Goal: Information Seeking & Learning: Compare options

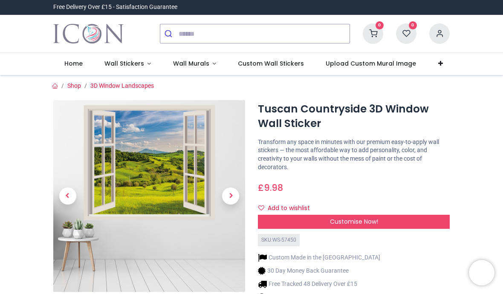
click at [163, 166] on img at bounding box center [149, 196] width 192 height 192
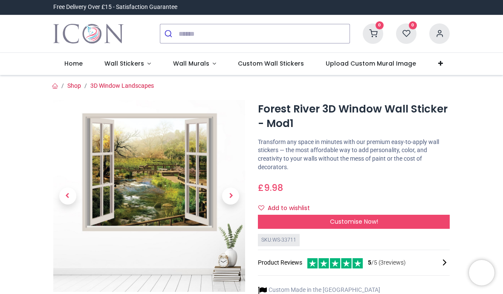
click at [162, 195] on img at bounding box center [149, 196] width 192 height 192
click at [130, 62] on span "Wall Stickers" at bounding box center [125, 63] width 40 height 9
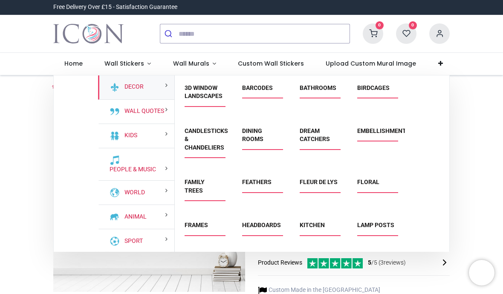
click at [206, 84] on link "3D Window Landscapes" at bounding box center [204, 91] width 38 height 15
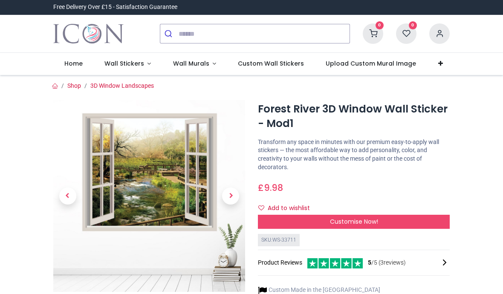
click at [129, 65] on span "Wall Stickers" at bounding box center [125, 63] width 40 height 9
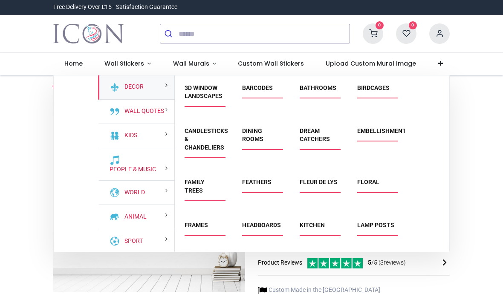
click at [216, 98] on link "3D Window Landscapes" at bounding box center [204, 91] width 38 height 15
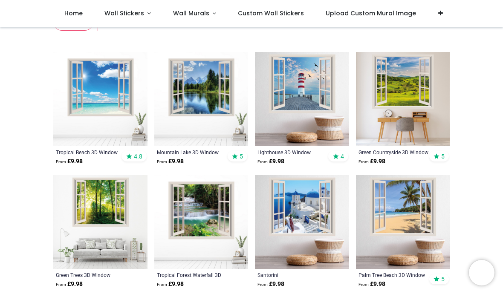
scroll to position [139, 0]
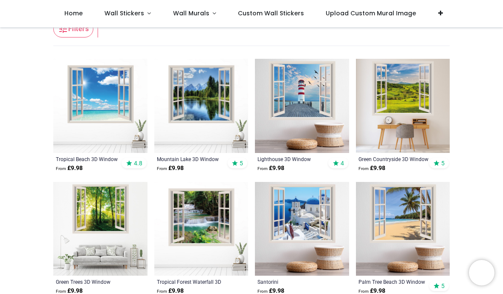
click at [404, 95] on img at bounding box center [403, 106] width 94 height 94
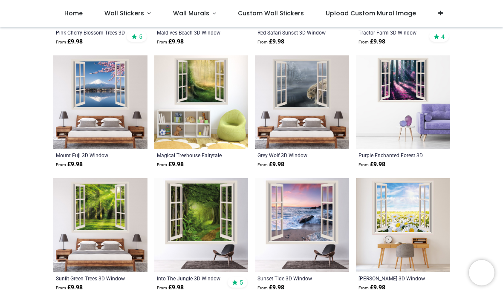
scroll to position [759, 0]
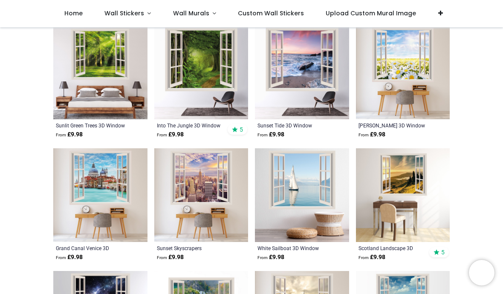
scroll to position [910, 0]
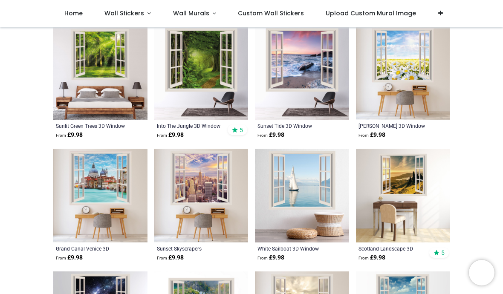
click at [98, 104] on img at bounding box center [100, 73] width 94 height 94
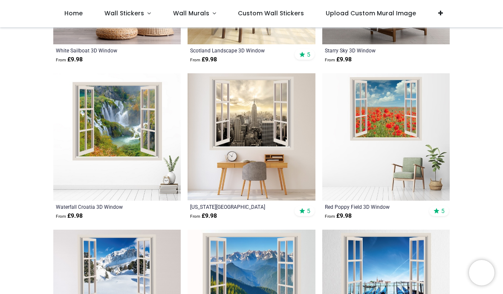
scroll to position [1849, 0]
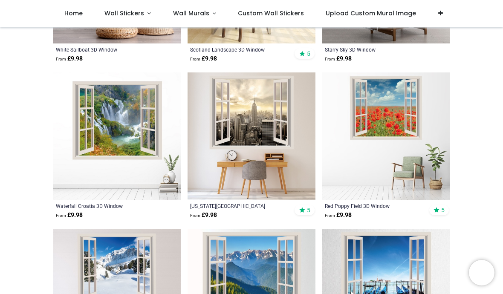
click at [386, 107] on img at bounding box center [387, 137] width 128 height 128
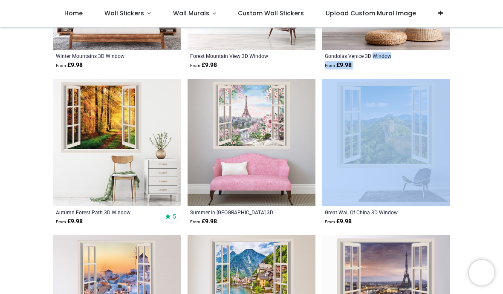
scroll to position [2155, 0]
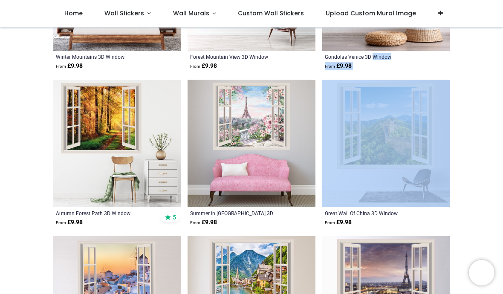
click at [258, 113] on img at bounding box center [252, 144] width 128 height 128
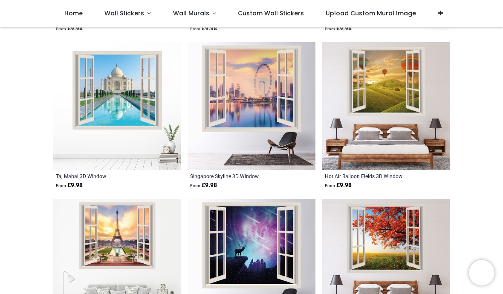
scroll to position [2663, 0]
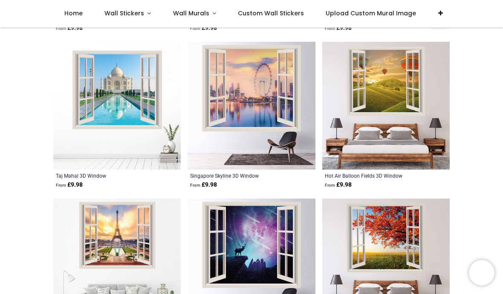
click at [391, 100] on img at bounding box center [387, 106] width 128 height 128
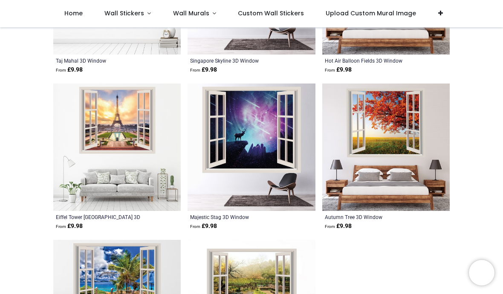
scroll to position [2779, 0]
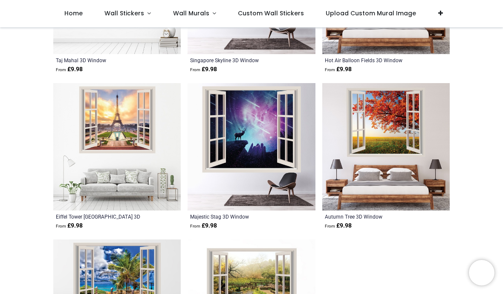
click at [131, 138] on img at bounding box center [117, 147] width 128 height 128
click at [130, 137] on img at bounding box center [117, 147] width 128 height 128
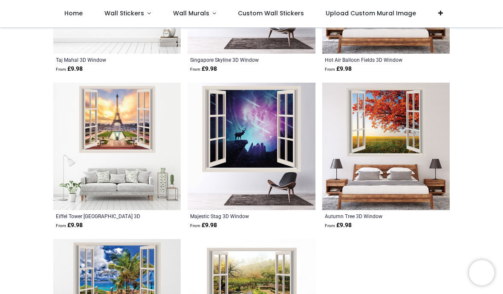
scroll to position [2779, 0]
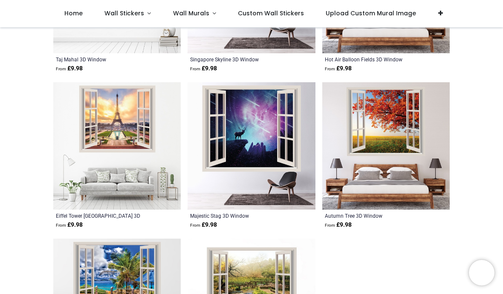
click at [399, 150] on img at bounding box center [387, 146] width 128 height 128
click at [398, 161] on img at bounding box center [387, 146] width 128 height 128
click at [424, 187] on img at bounding box center [387, 146] width 128 height 128
click at [427, 197] on img at bounding box center [387, 146] width 128 height 128
click at [428, 200] on img at bounding box center [387, 146] width 128 height 128
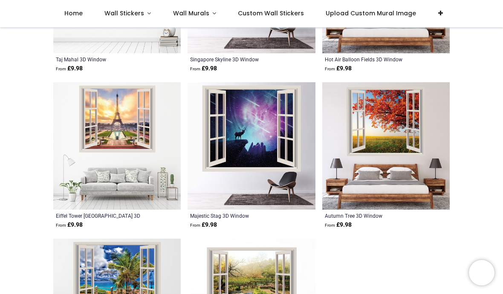
click at [427, 205] on img at bounding box center [387, 146] width 128 height 128
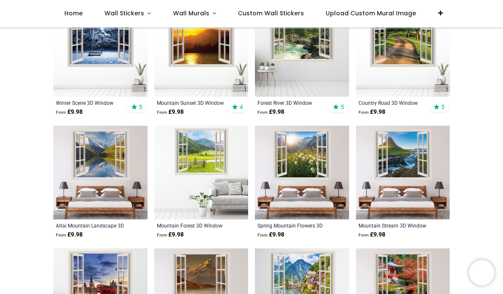
scroll to position [2412, 0]
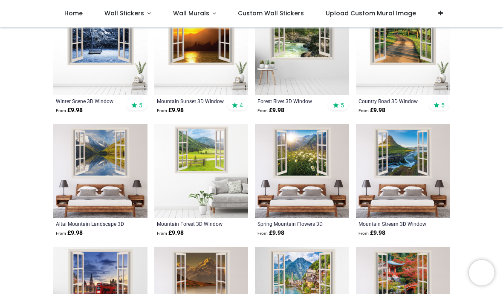
click at [207, 154] on img at bounding box center [201, 171] width 94 height 94
click at [211, 157] on img at bounding box center [201, 171] width 94 height 94
click at [209, 164] on img at bounding box center [201, 171] width 94 height 94
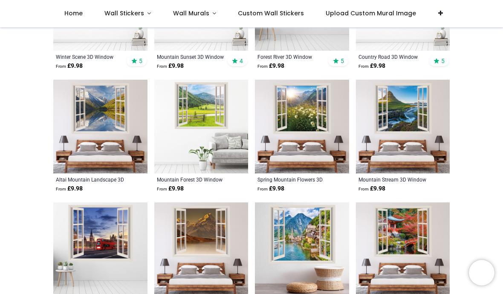
scroll to position [2457, 0]
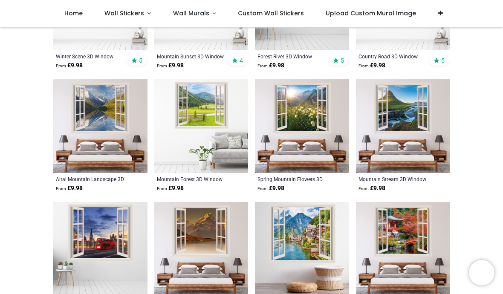
click at [413, 135] on img at bounding box center [403, 126] width 94 height 94
click at [407, 131] on img at bounding box center [403, 126] width 94 height 94
click at [423, 158] on img at bounding box center [403, 126] width 94 height 94
click at [420, 163] on img at bounding box center [403, 126] width 94 height 94
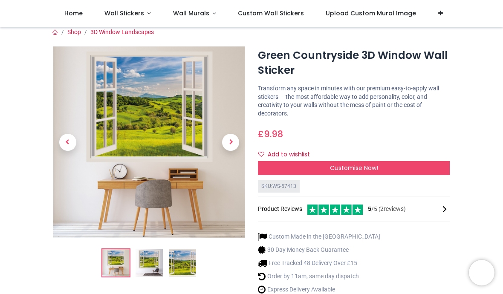
scroll to position [3, 0]
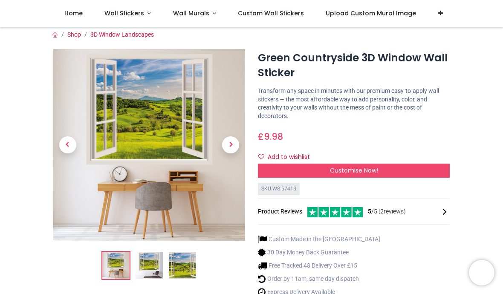
click at [166, 153] on img at bounding box center [149, 145] width 192 height 192
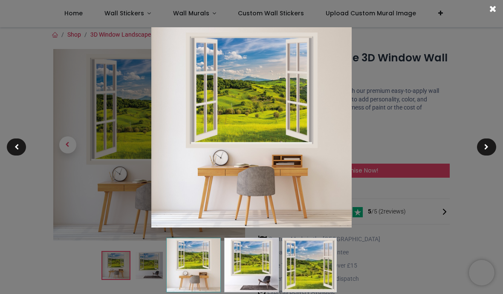
click at [258, 102] on img at bounding box center [251, 127] width 201 height 201
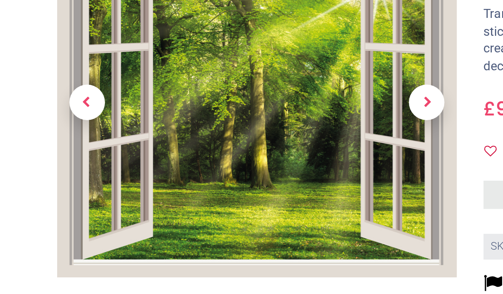
scroll to position [12, 0]
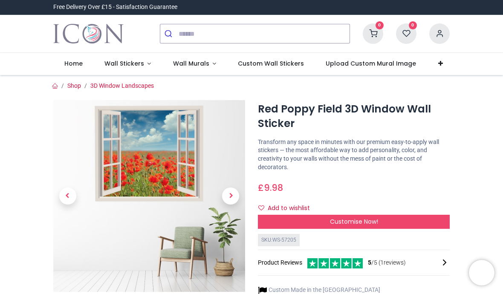
click at [167, 169] on img at bounding box center [149, 196] width 192 height 192
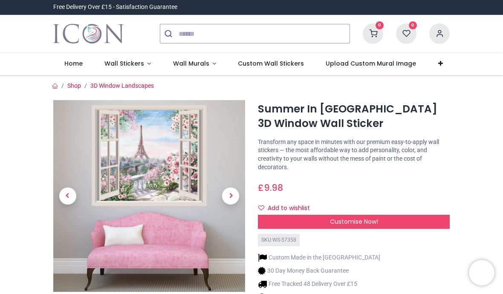
click at [173, 163] on img at bounding box center [149, 196] width 192 height 192
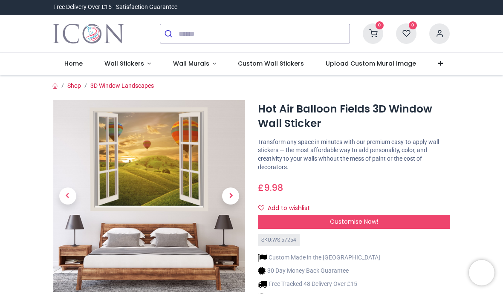
click at [168, 185] on img at bounding box center [149, 196] width 192 height 192
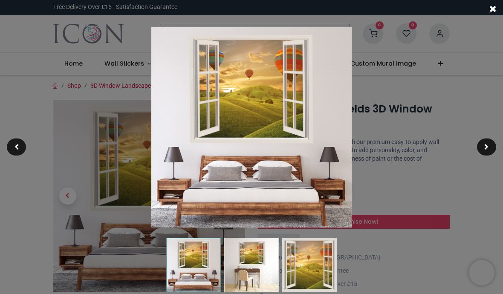
click at [243, 119] on img at bounding box center [251, 127] width 201 height 201
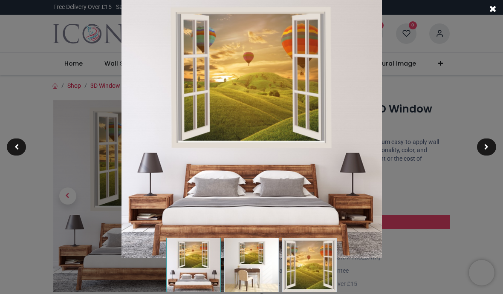
click at [286, 90] on img at bounding box center [252, 127] width 261 height 261
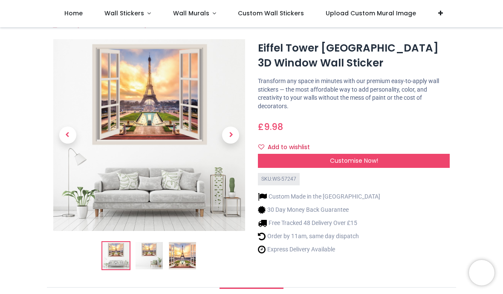
scroll to position [12, 0]
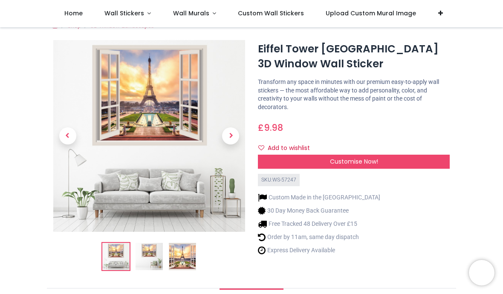
click at [171, 118] on img at bounding box center [149, 136] width 192 height 192
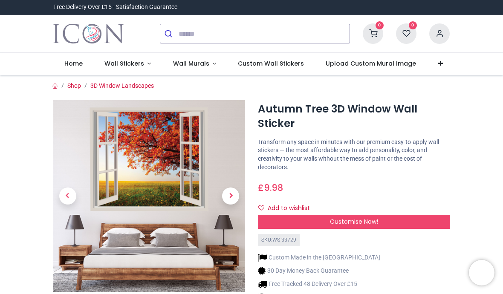
click at [187, 158] on img at bounding box center [149, 196] width 192 height 192
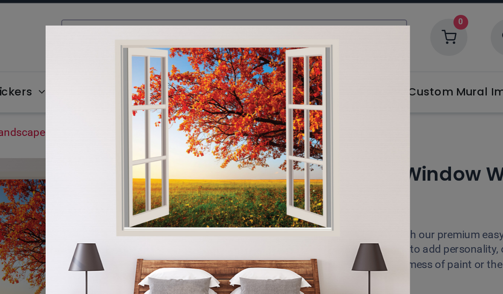
click at [243, 66] on div at bounding box center [251, 147] width 503 height 294
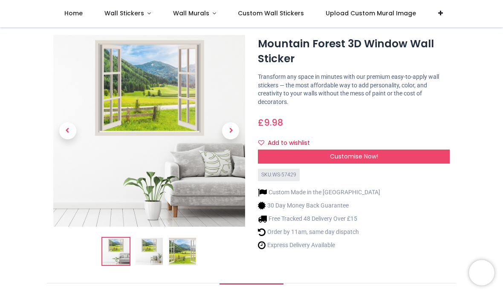
scroll to position [15, 0]
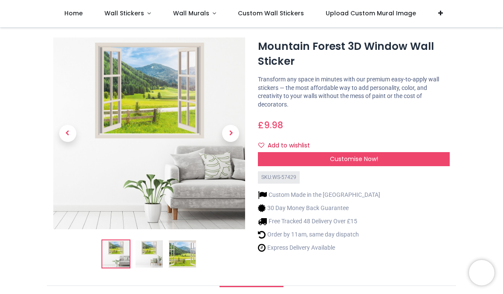
click at [166, 109] on img at bounding box center [149, 134] width 192 height 192
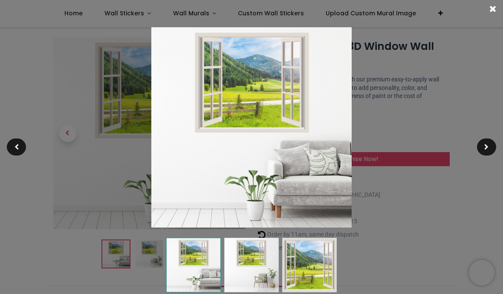
click at [331, 155] on img at bounding box center [251, 127] width 201 height 201
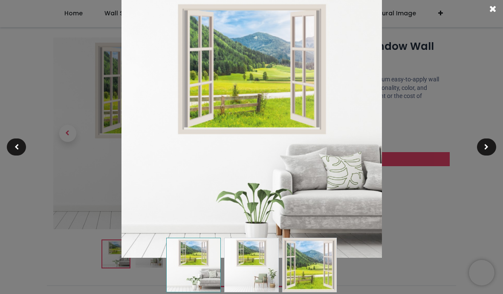
click at [490, 151] on div at bounding box center [486, 147] width 19 height 17
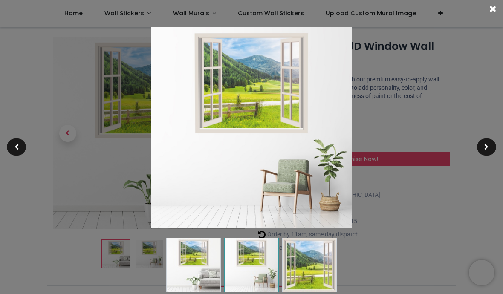
click at [489, 153] on div at bounding box center [486, 147] width 19 height 17
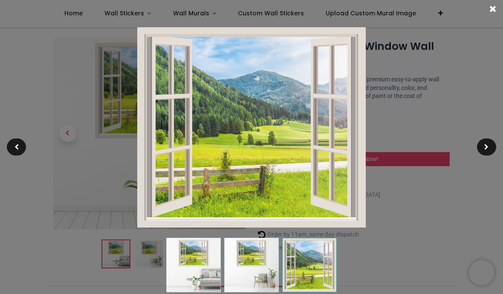
click at [486, 155] on div at bounding box center [486, 147] width 19 height 17
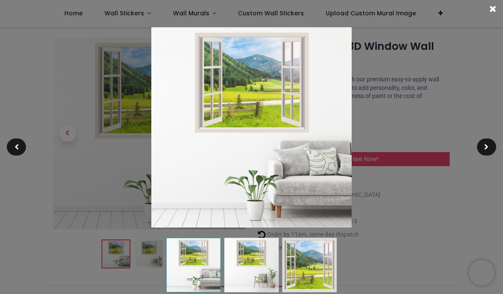
click at [487, 151] on div at bounding box center [486, 147] width 19 height 17
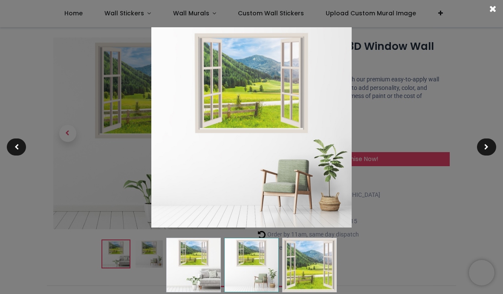
click at [369, 225] on div at bounding box center [251, 147] width 503 height 294
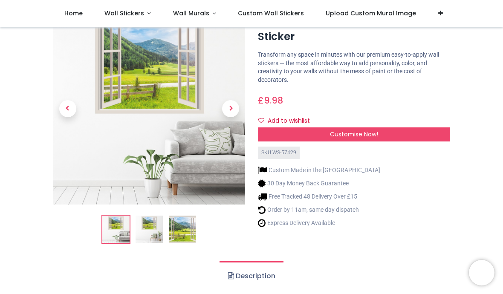
scroll to position [43, 0]
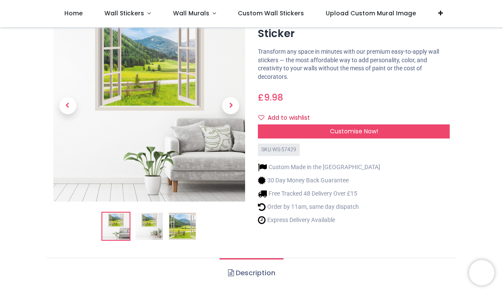
click at [190, 229] on img at bounding box center [182, 226] width 27 height 27
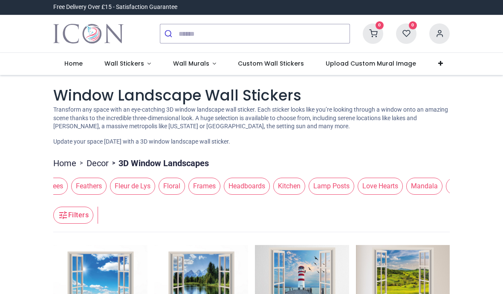
scroll to position [0, 524]
click at [305, 185] on span "Kitchen" at bounding box center [289, 186] width 32 height 17
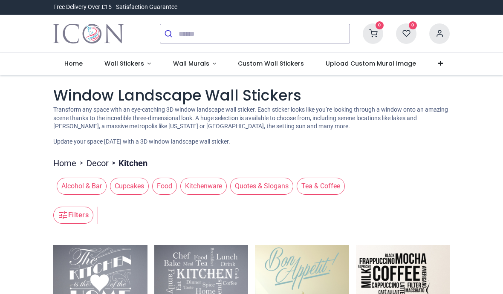
scroll to position [0, 0]
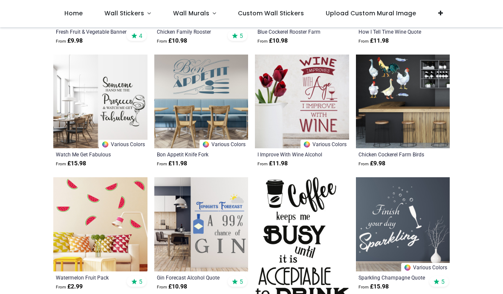
scroll to position [1250, 0]
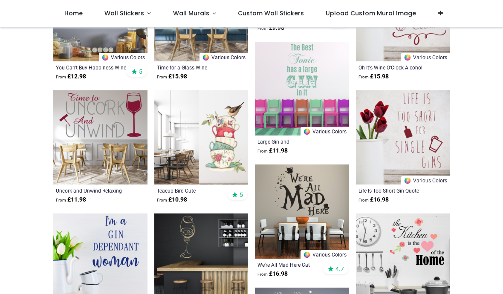
scroll to position [2077, 0]
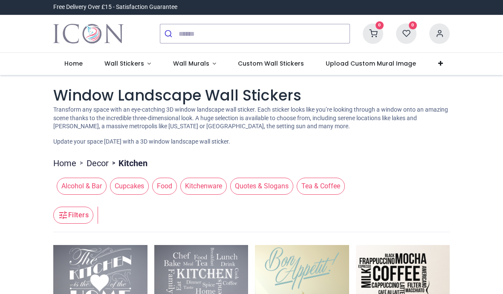
click at [128, 65] on span "Wall Stickers" at bounding box center [125, 63] width 40 height 9
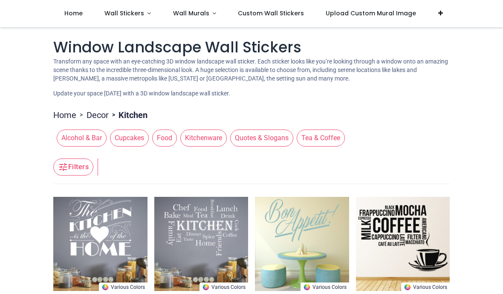
scroll to position [1, 0]
click at [64, 116] on link "Home" at bounding box center [64, 115] width 23 height 12
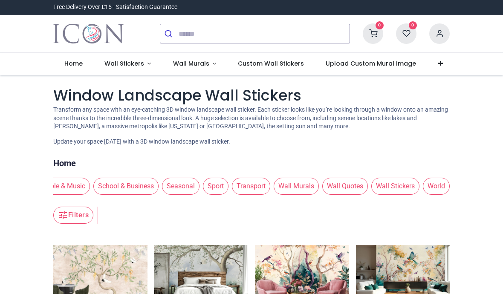
scroll to position [0, 120]
click at [396, 181] on span "Wall Stickers" at bounding box center [396, 186] width 48 height 17
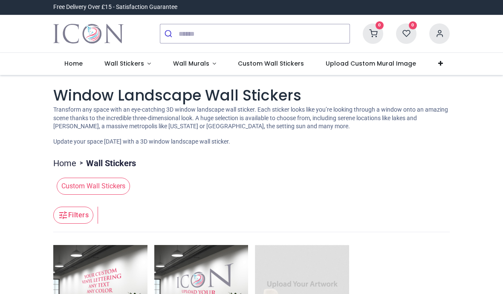
click at [196, 67] on span "Wall Murals" at bounding box center [191, 63] width 36 height 9
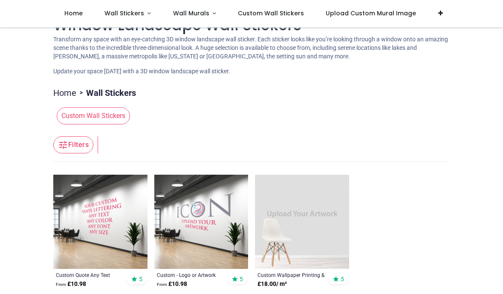
scroll to position [20, 0]
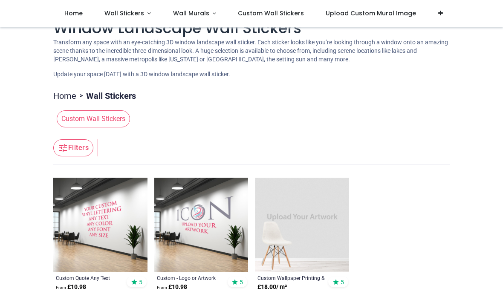
click at [201, 15] on span "Wall Murals" at bounding box center [191, 13] width 36 height 9
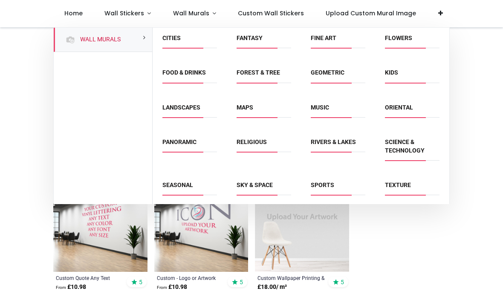
scroll to position [37, 0]
click at [185, 105] on link "Landscapes" at bounding box center [182, 108] width 38 height 7
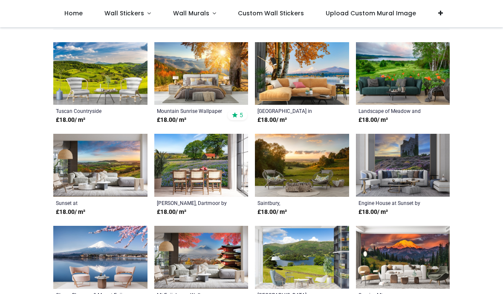
scroll to position [148, 0]
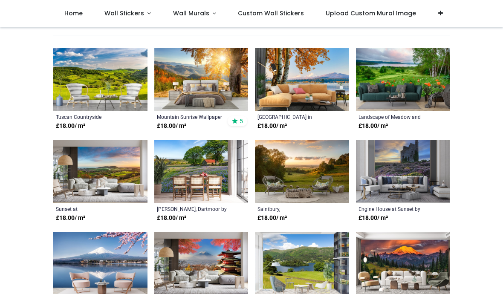
click at [129, 20] on link "Wall Stickers" at bounding box center [127, 13] width 69 height 27
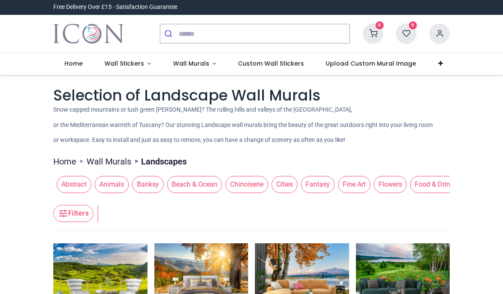
scroll to position [0, 0]
click at [139, 70] on link "Wall Stickers" at bounding box center [127, 64] width 69 height 22
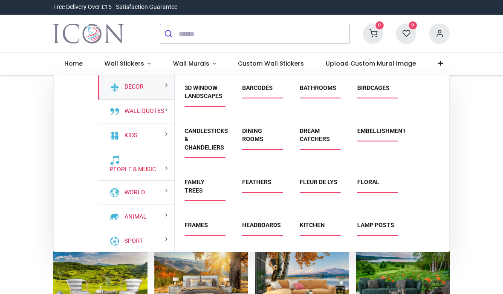
click at [207, 93] on link "3D Window Landscapes" at bounding box center [204, 91] width 38 height 15
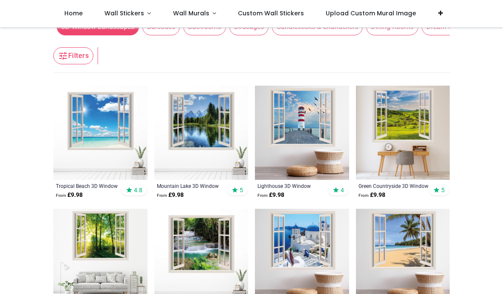
scroll to position [113, 0]
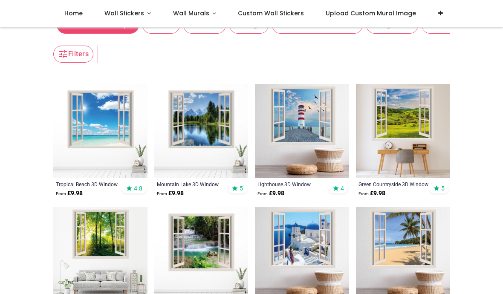
click at [209, 129] on img at bounding box center [201, 131] width 94 height 94
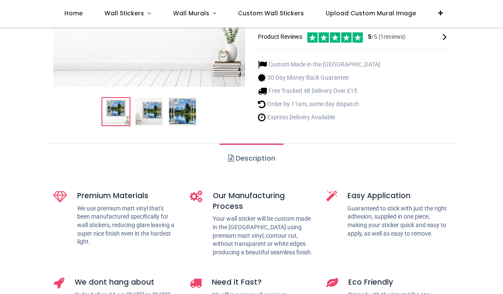
scroll to position [180, 0]
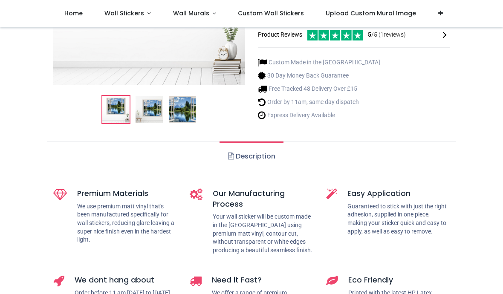
click at [181, 113] on img at bounding box center [182, 109] width 27 height 27
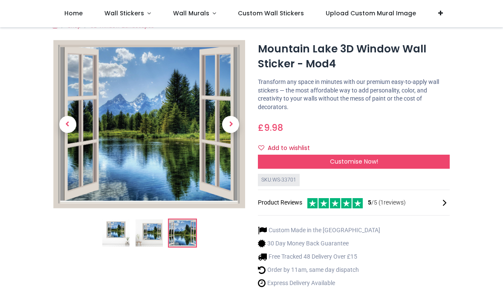
scroll to position [12, 0]
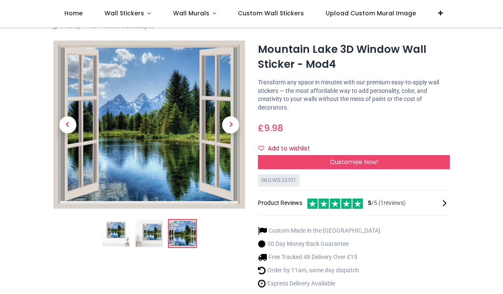
click at [232, 122] on span "Next" at bounding box center [230, 124] width 17 height 17
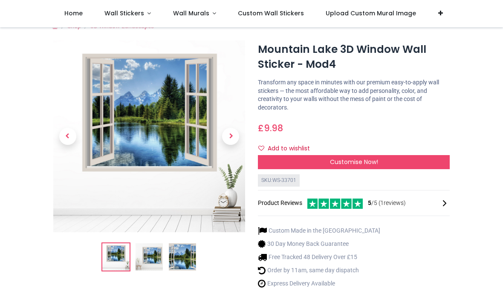
click at [231, 131] on span "Next" at bounding box center [230, 136] width 17 height 17
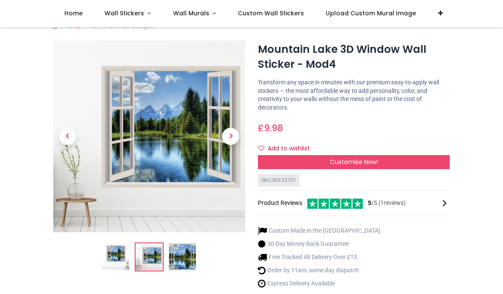
click at [239, 149] on link at bounding box center [231, 137] width 29 height 134
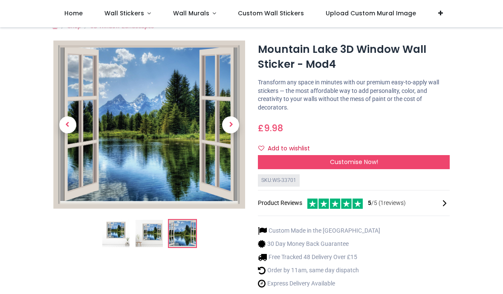
click at [360, 216] on div "SKU: WS-33701 Product Reviews 5 /5 ( 1 reviews)" at bounding box center [354, 196] width 192 height 45
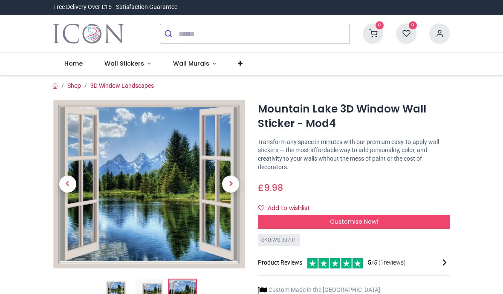
scroll to position [0, 0]
click at [235, 183] on span "Next" at bounding box center [230, 184] width 17 height 17
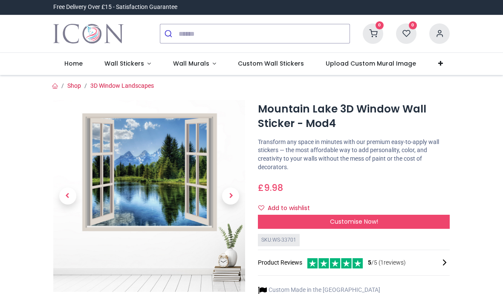
click at [228, 203] on span "Next" at bounding box center [230, 196] width 17 height 17
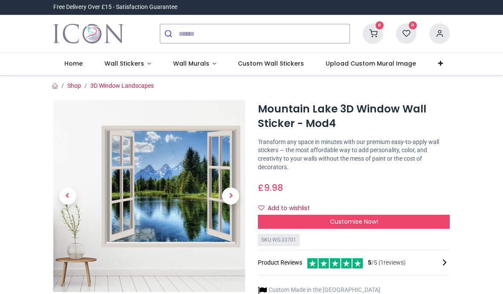
click at [237, 196] on span "Next" at bounding box center [230, 196] width 17 height 17
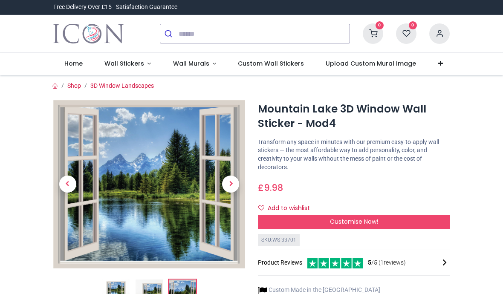
click at [244, 209] on link at bounding box center [231, 184] width 29 height 118
